Goal: Navigation & Orientation: Find specific page/section

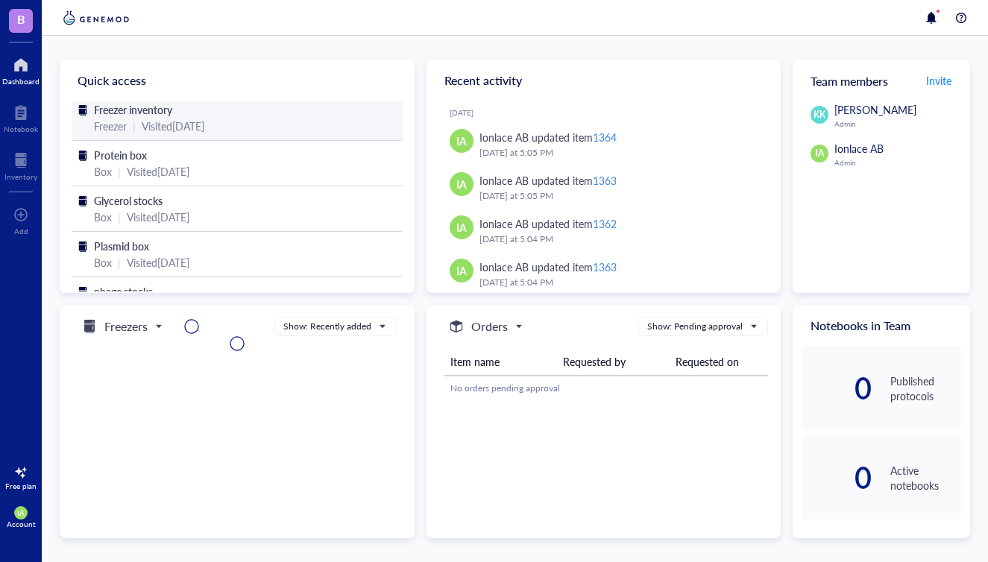
click at [181, 119] on div "Visited [DATE]" at bounding box center [173, 126] width 63 height 16
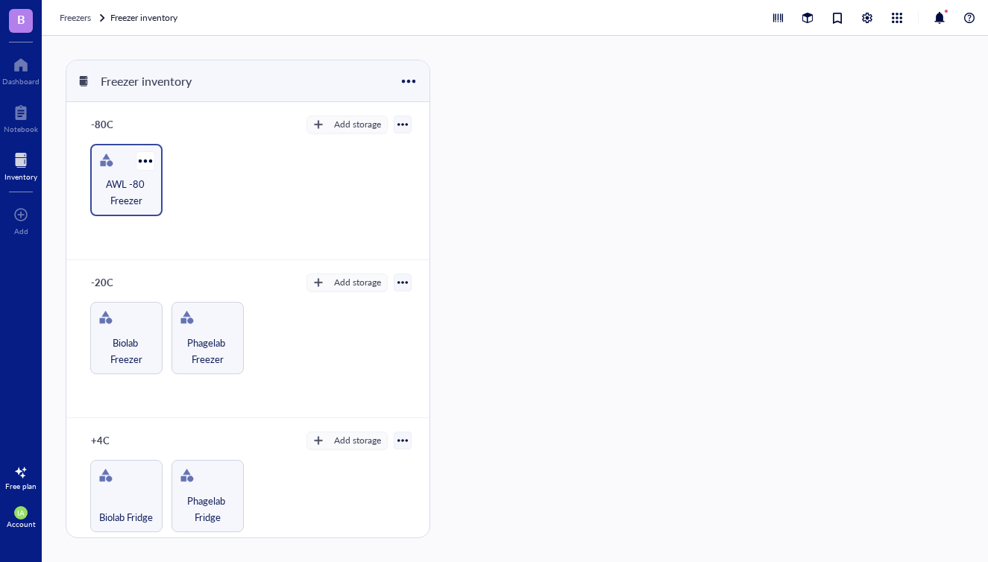
click at [123, 172] on div "AWL -80 Freezer" at bounding box center [126, 180] width 72 height 72
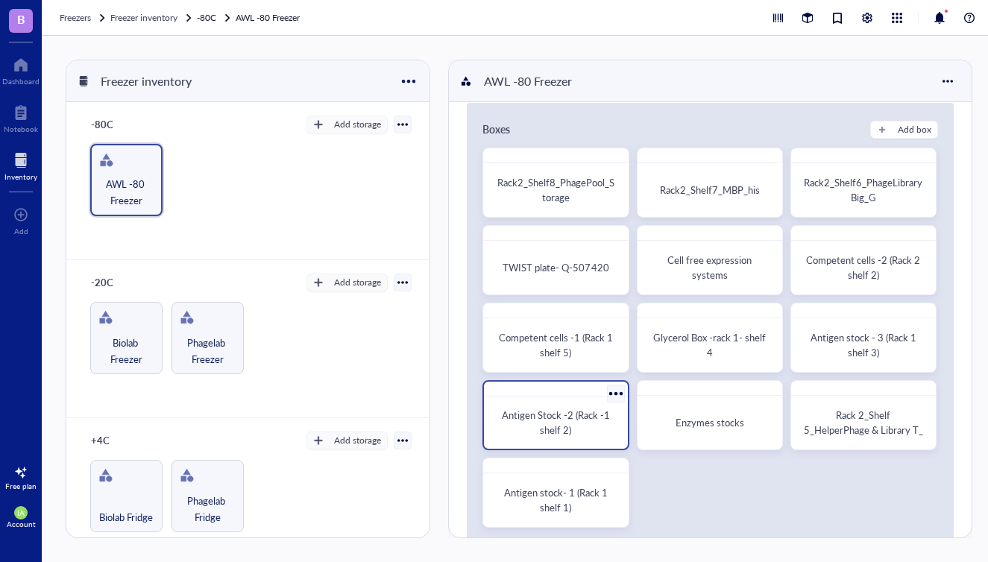
scroll to position [20, 0]
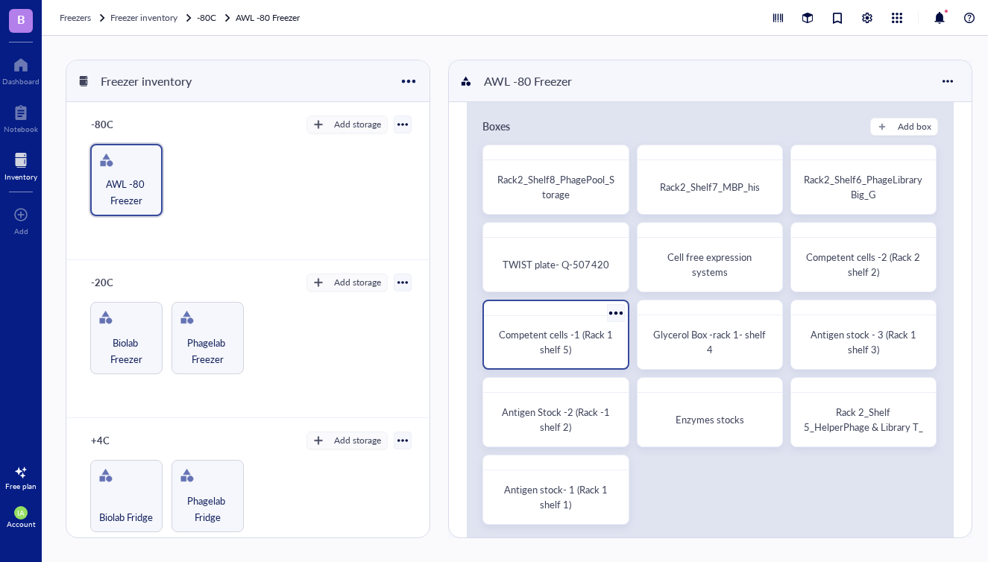
click at [557, 348] on span "Competent cells -1 (Rack 1 shelf 5)" at bounding box center [557, 341] width 116 height 29
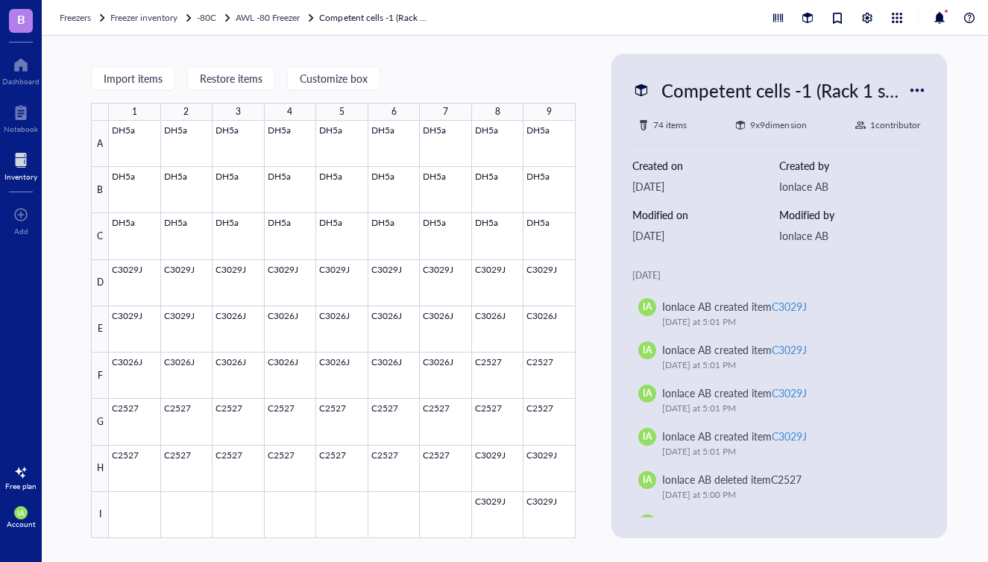
click at [388, 20] on link "Competent cells -1 (Rack 1 shelf 5)" at bounding box center [375, 17] width 112 height 15
click at [851, 91] on div "Competent cells -1 (Rack 1 shelf 5)" at bounding box center [781, 90] width 253 height 31
